Goal: Task Accomplishment & Management: Manage account settings

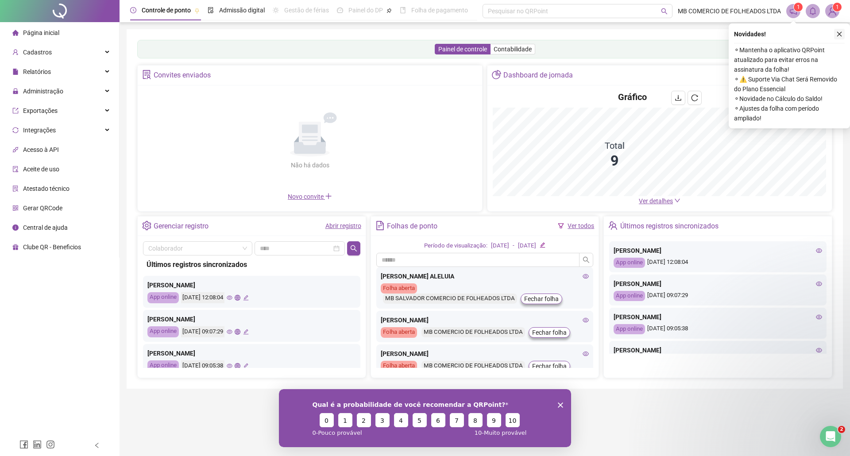
click at [840, 34] on icon "close" at bounding box center [839, 34] width 6 height 6
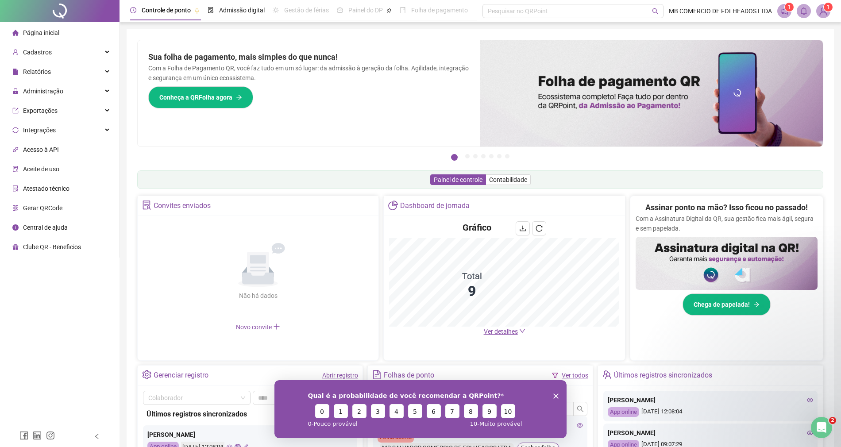
click at [840, 34] on div "Controle de ponto Admissão digital Gestão de férias Painel do DP Folha de pagam…" at bounding box center [481, 288] width 722 height 576
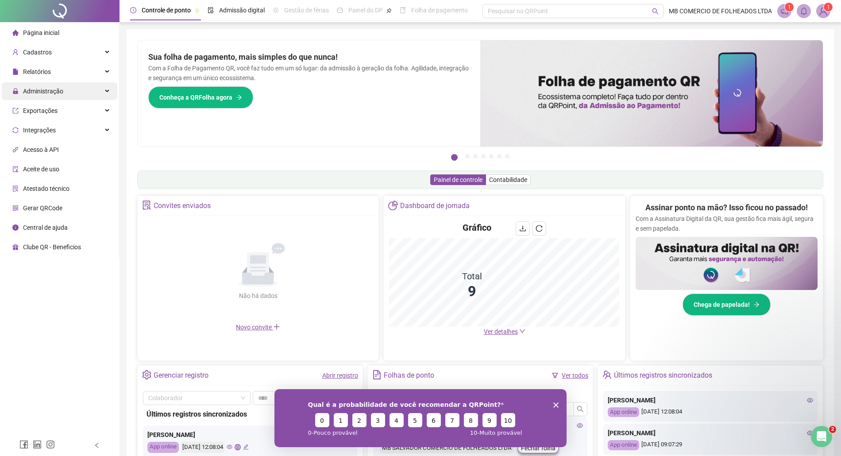
click at [112, 85] on div "Administração" at bounding box center [60, 91] width 116 height 18
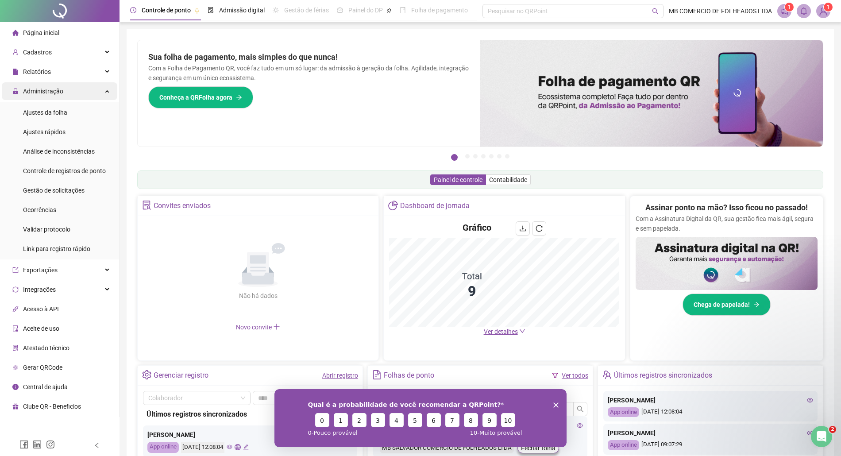
click at [107, 90] on icon at bounding box center [108, 90] width 4 height 0
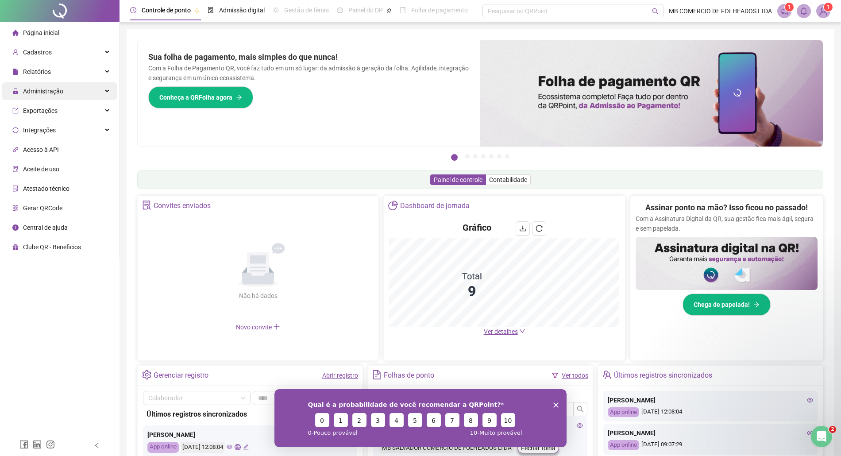
click at [107, 91] on icon at bounding box center [108, 91] width 4 height 0
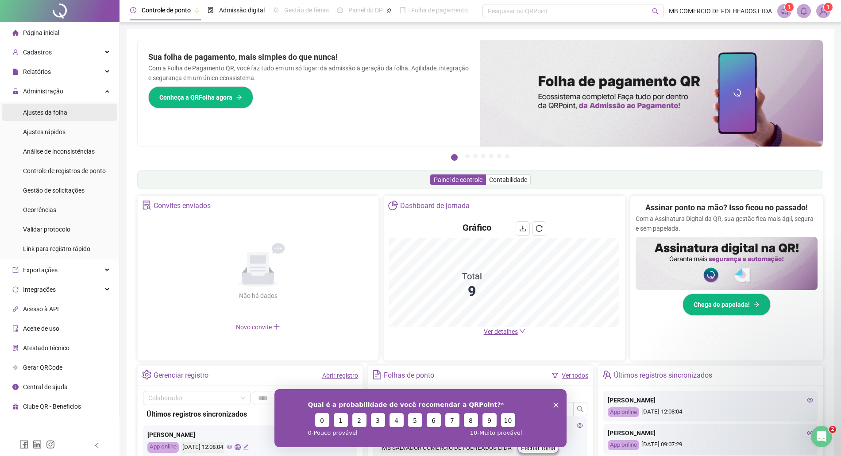
click at [68, 112] on li "Ajustes da folha" at bounding box center [60, 113] width 116 height 18
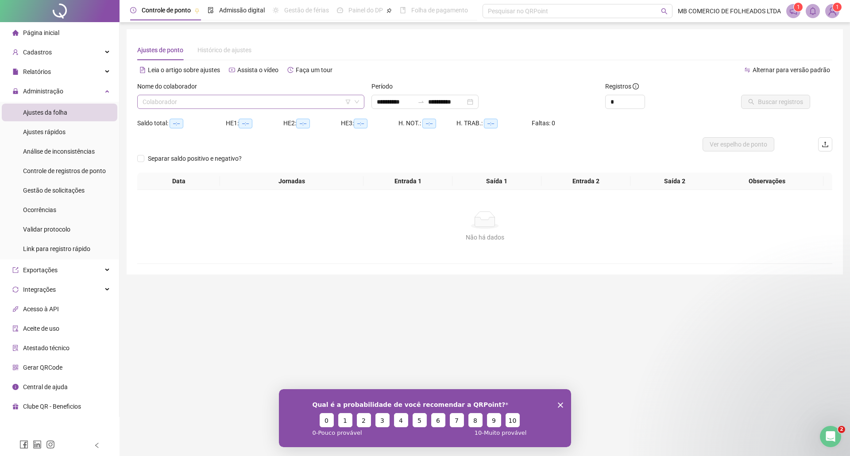
click at [185, 105] on input "search" at bounding box center [247, 101] width 209 height 13
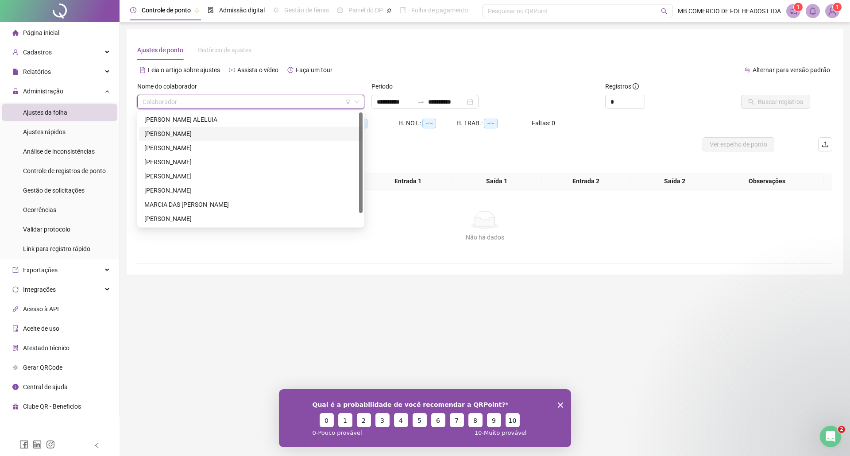
click at [199, 136] on div "ANA PAULA SILVA PEREIRA" at bounding box center [250, 134] width 213 height 10
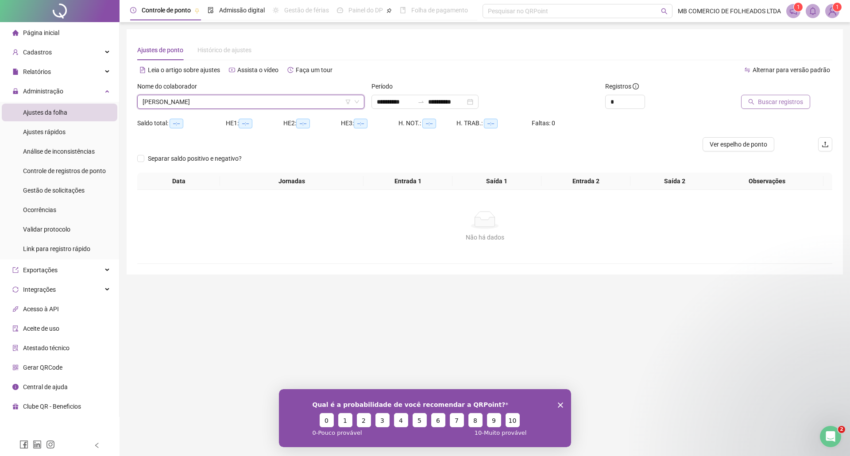
click at [754, 103] on icon "search" at bounding box center [751, 102] width 6 height 6
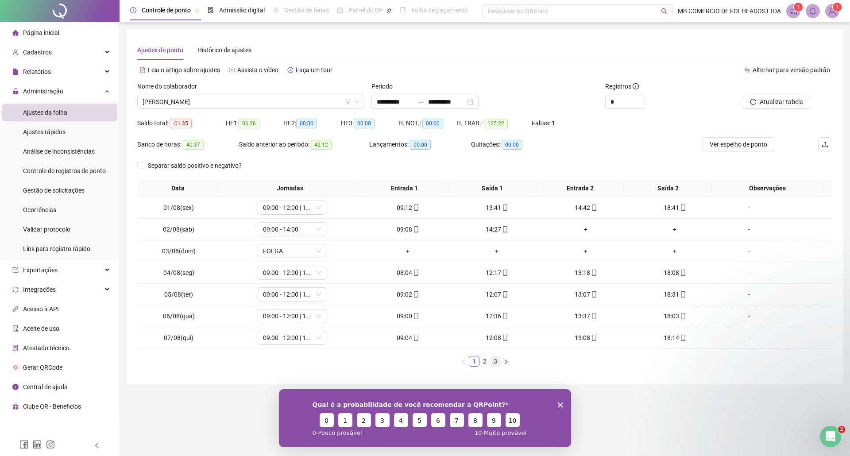
click at [497, 362] on link "3" at bounding box center [496, 361] width 10 height 10
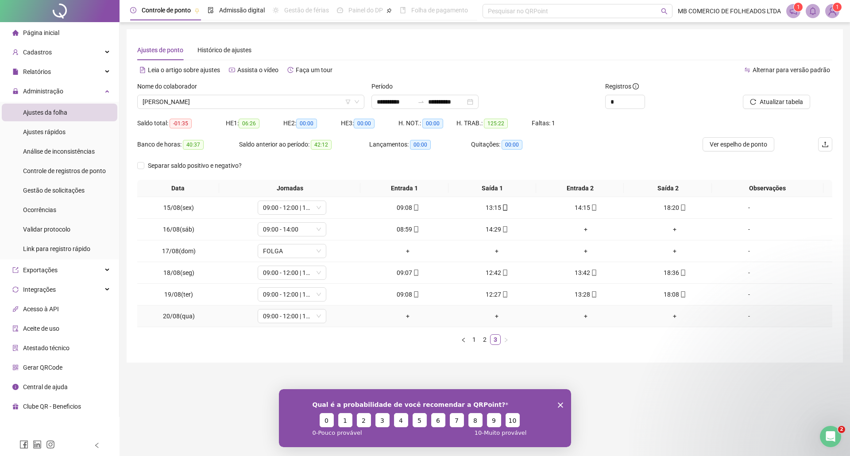
click at [405, 318] on div "+" at bounding box center [408, 316] width 82 height 10
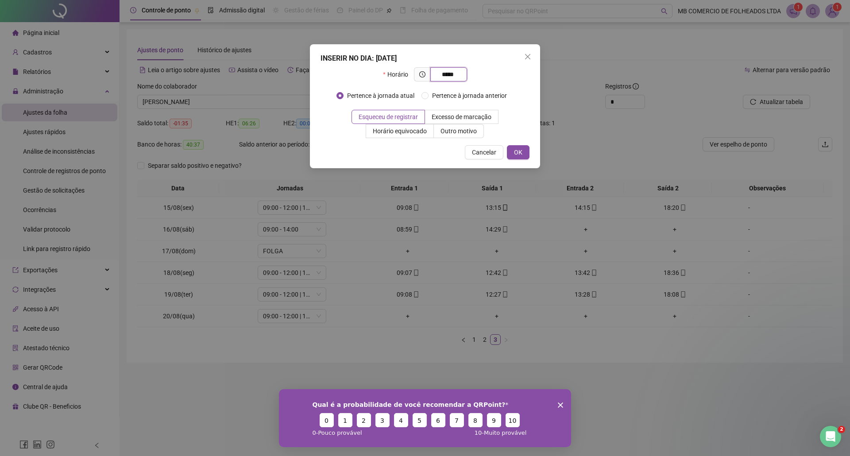
type input "*****"
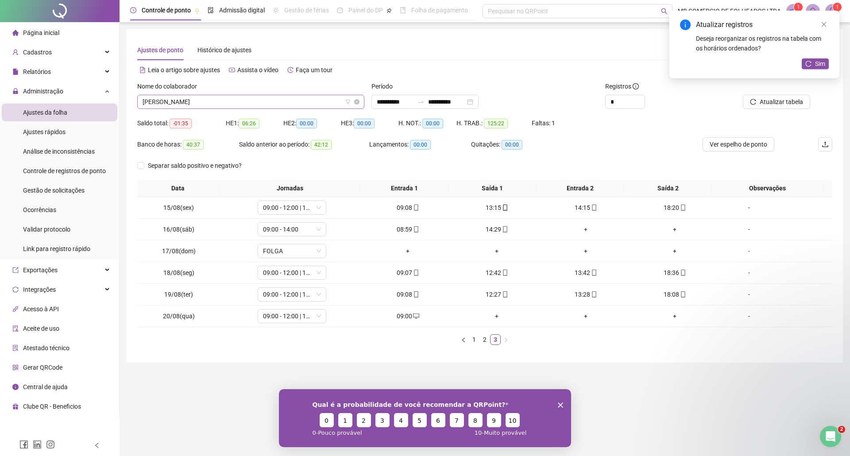
click at [229, 105] on span "ANA PAULA SILVA PEREIRA" at bounding box center [251, 101] width 217 height 13
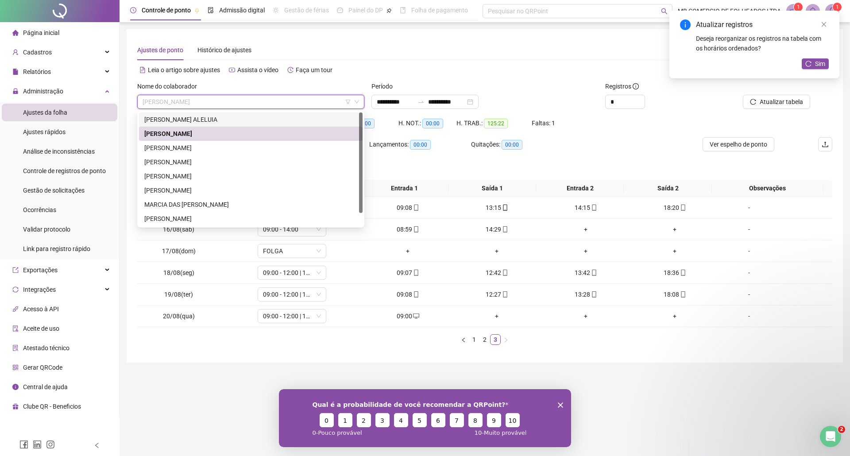
click at [196, 121] on div "ALINE PIMENTA ALELUIA" at bounding box center [250, 120] width 213 height 10
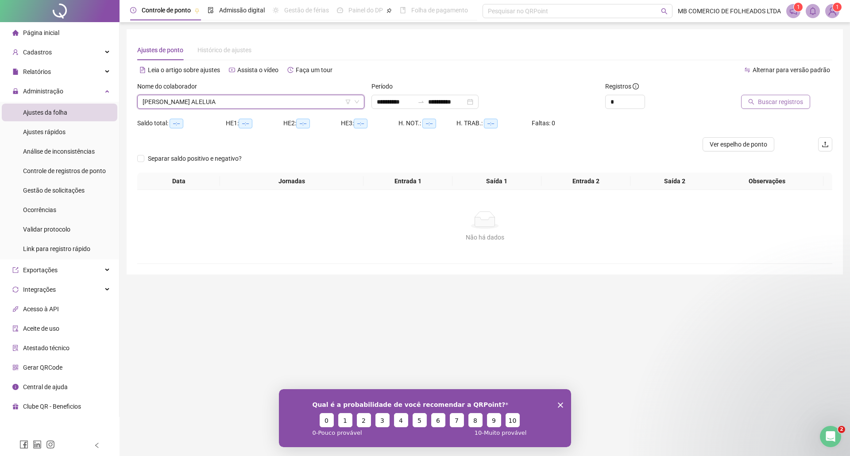
click at [774, 105] on span "Buscar registros" at bounding box center [780, 102] width 45 height 10
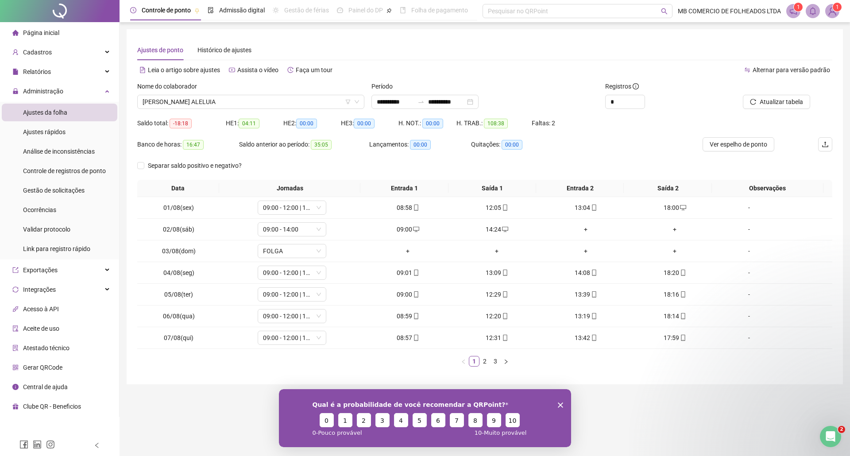
click at [497, 369] on div "Data Jornadas Entrada 1 Saída 1 Entrada 2 Saída 2 Observações 01/08(sex) 09:00 …" at bounding box center [484, 277] width 695 height 194
click at [493, 362] on link "3" at bounding box center [496, 361] width 10 height 10
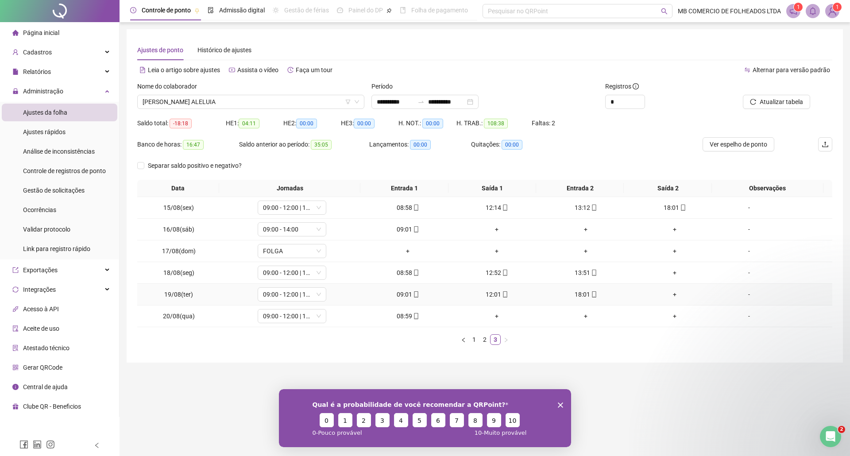
click at [580, 295] on div "18:01" at bounding box center [586, 295] width 82 height 10
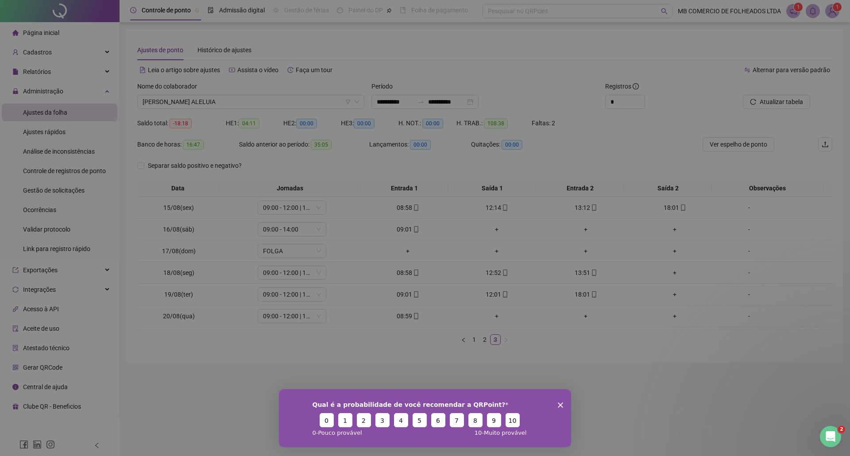
type input "**********"
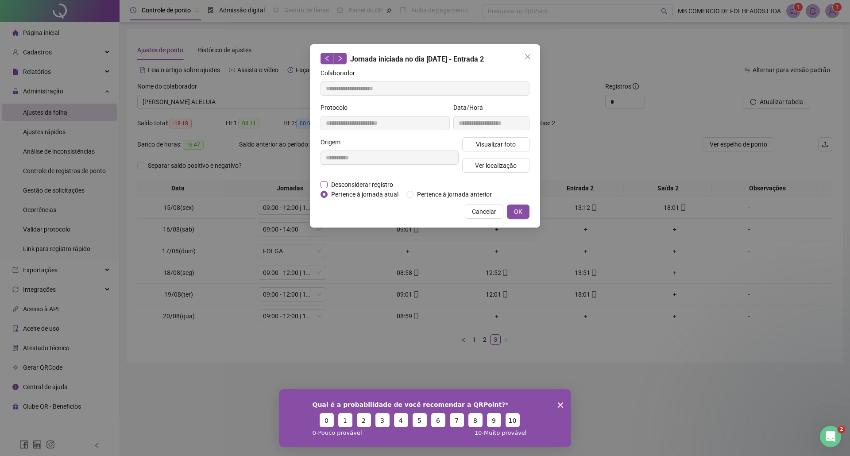
click at [338, 185] on span "Desconsiderar registro" at bounding box center [362, 185] width 69 height 10
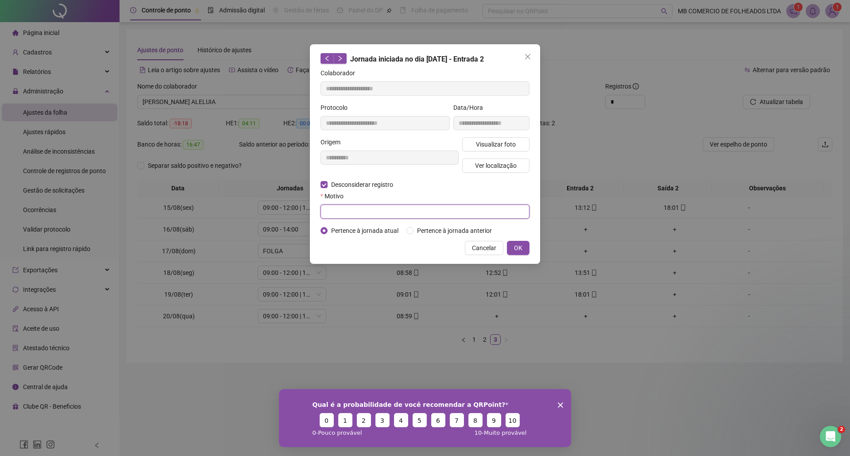
click at [349, 208] on input "text" at bounding box center [425, 212] width 209 height 14
type input "****"
click at [522, 255] on div "**********" at bounding box center [425, 154] width 230 height 220
click at [519, 252] on span "OK" at bounding box center [518, 248] width 8 height 10
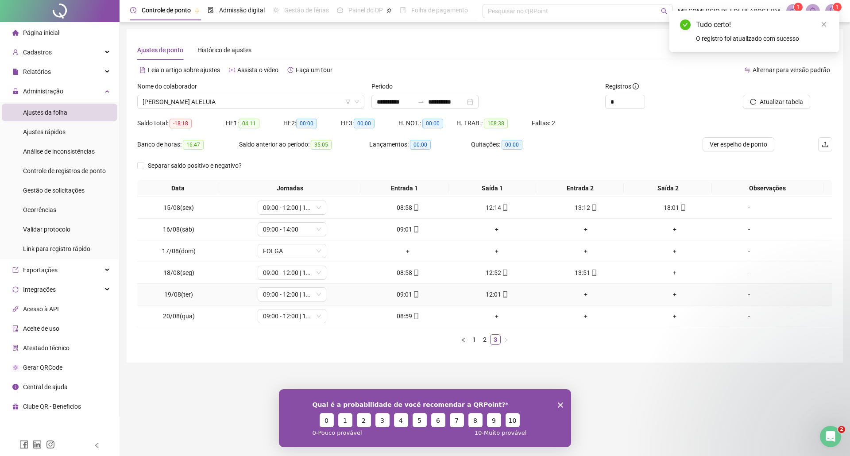
click at [576, 291] on div "+" at bounding box center [586, 295] width 82 height 10
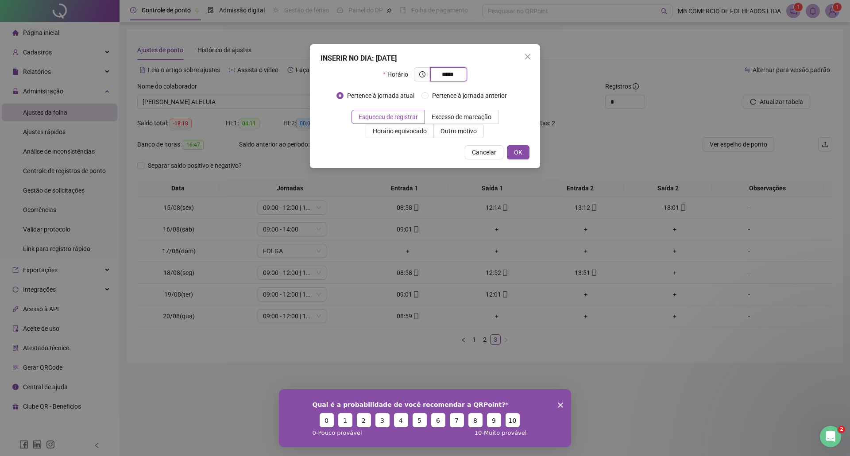
type input "*****"
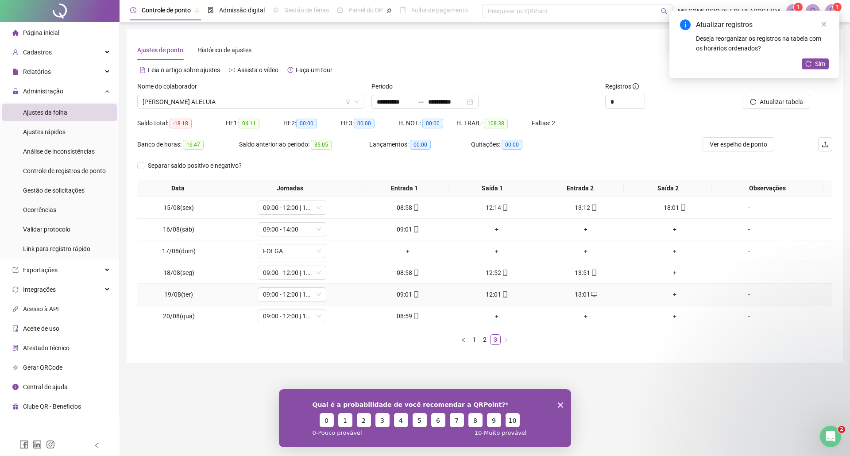
click at [665, 298] on div "+" at bounding box center [675, 295] width 82 height 10
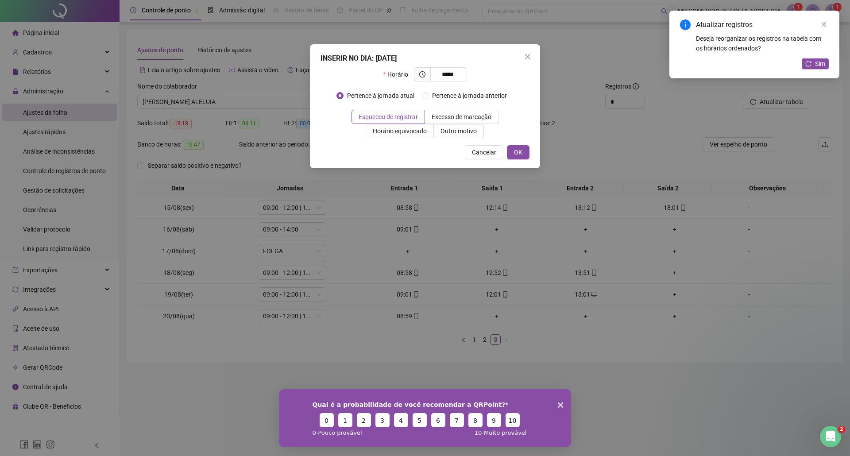
type input "*****"
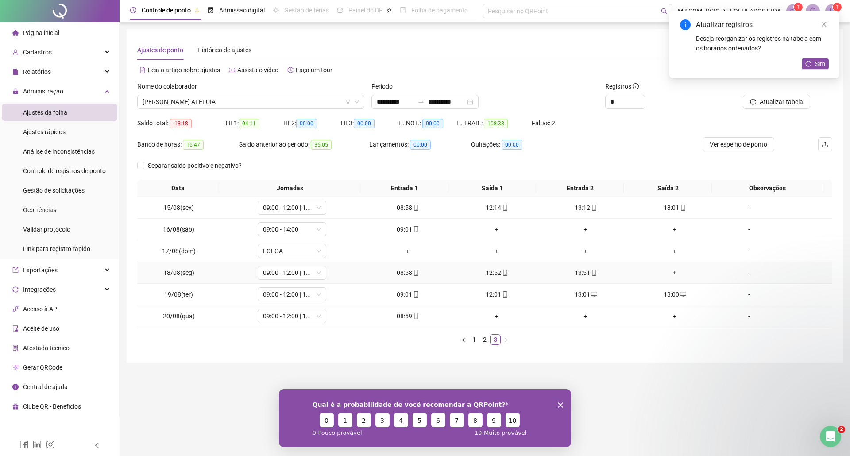
click at [665, 273] on div "+" at bounding box center [675, 273] width 82 height 10
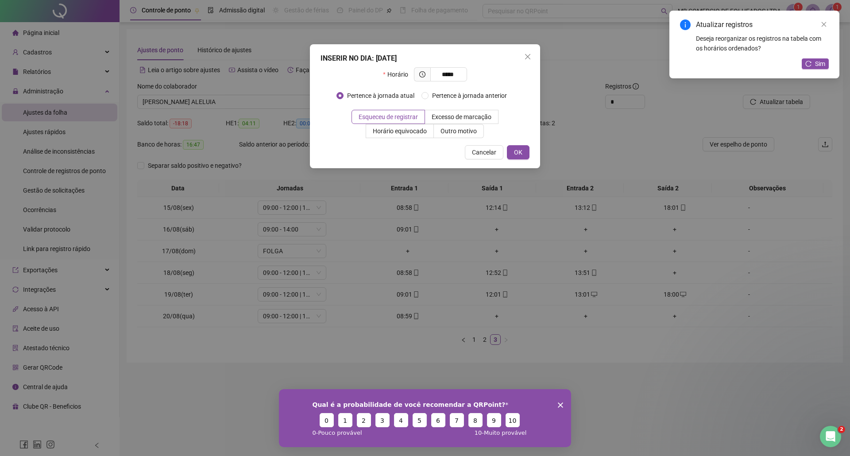
type input "*****"
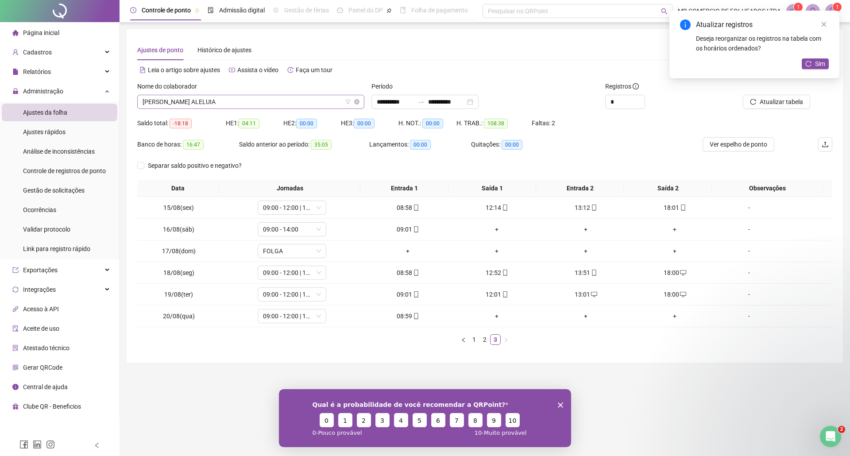
click at [222, 107] on span "ALINE PIMENTA ALELUIA" at bounding box center [251, 101] width 217 height 13
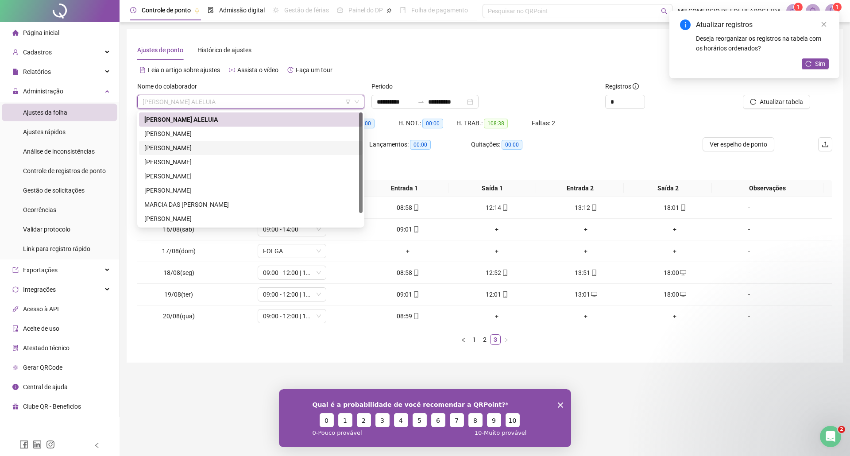
click at [170, 147] on div "ANDREA NOGUEIRA MARTINS" at bounding box center [250, 148] width 213 height 10
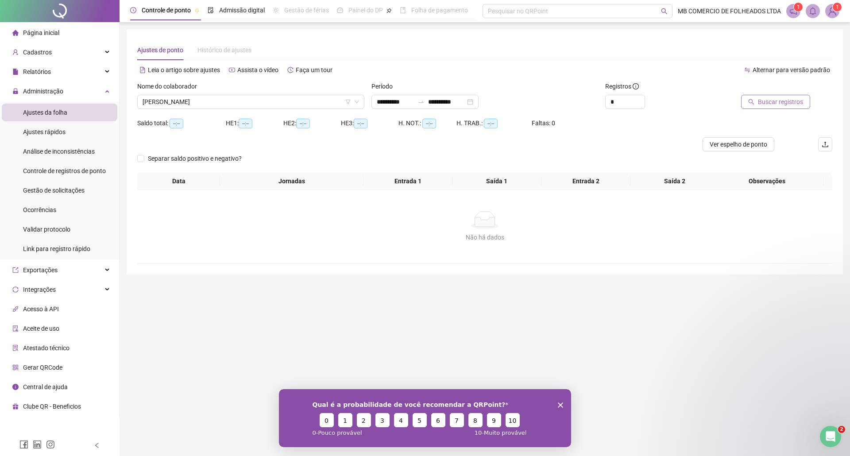
click at [764, 100] on span "Buscar registros" at bounding box center [780, 102] width 45 height 10
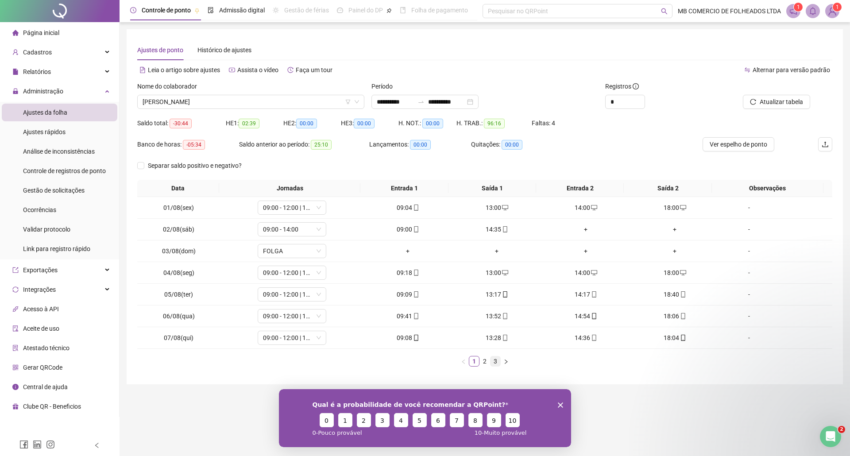
click at [495, 363] on link "3" at bounding box center [496, 361] width 10 height 10
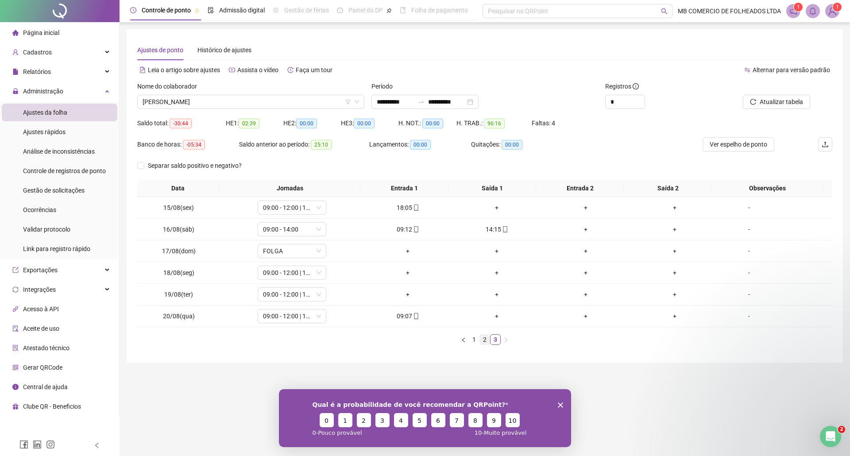
click at [484, 344] on link "2" at bounding box center [485, 340] width 10 height 10
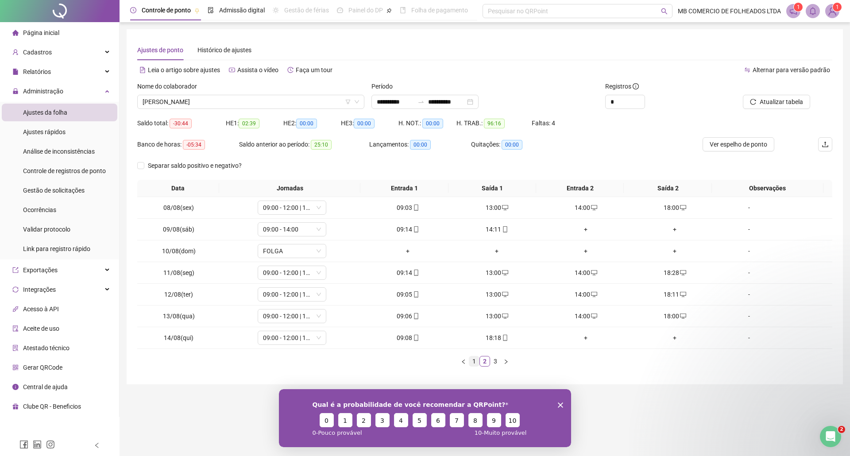
click at [473, 362] on link "1" at bounding box center [474, 361] width 10 height 10
click at [495, 365] on link "3" at bounding box center [496, 361] width 10 height 10
